Goal: Transaction & Acquisition: Purchase product/service

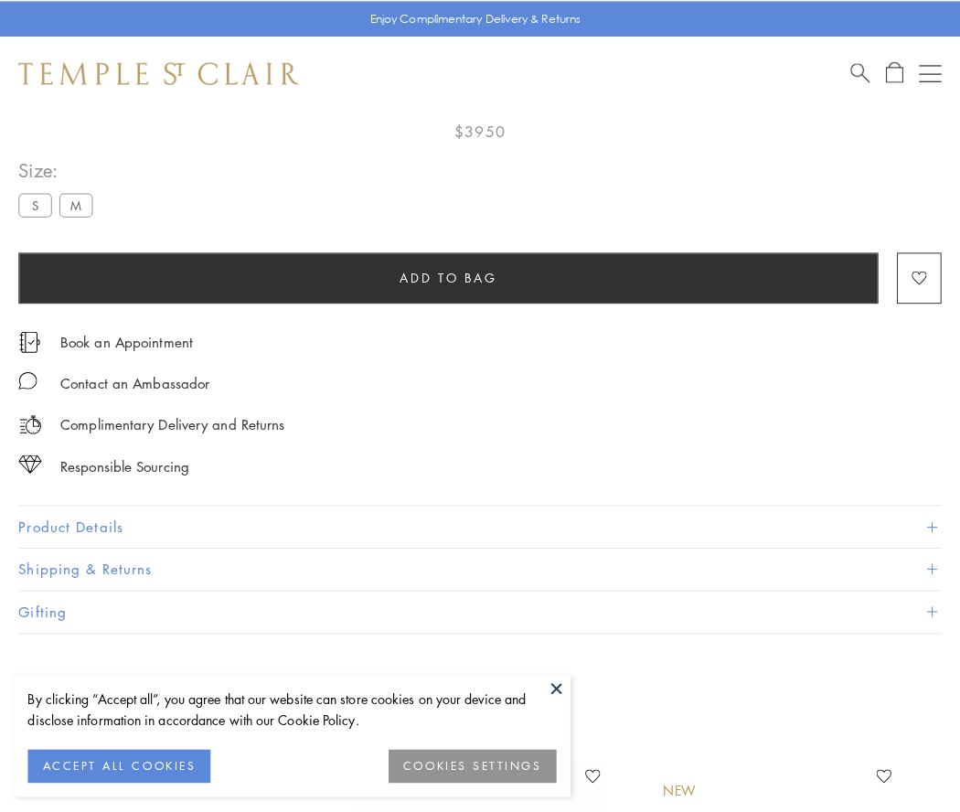
scroll to position [108, 0]
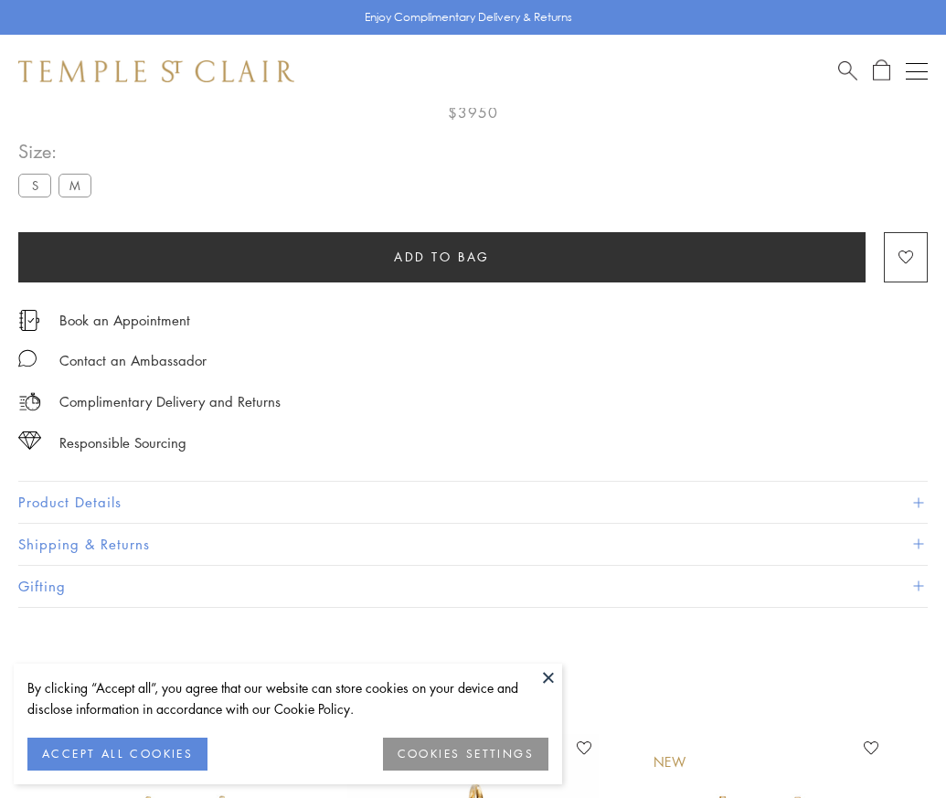
click at [441, 256] on span "Add to bag" at bounding box center [442, 257] width 96 height 20
